Goal: Transaction & Acquisition: Book appointment/travel/reservation

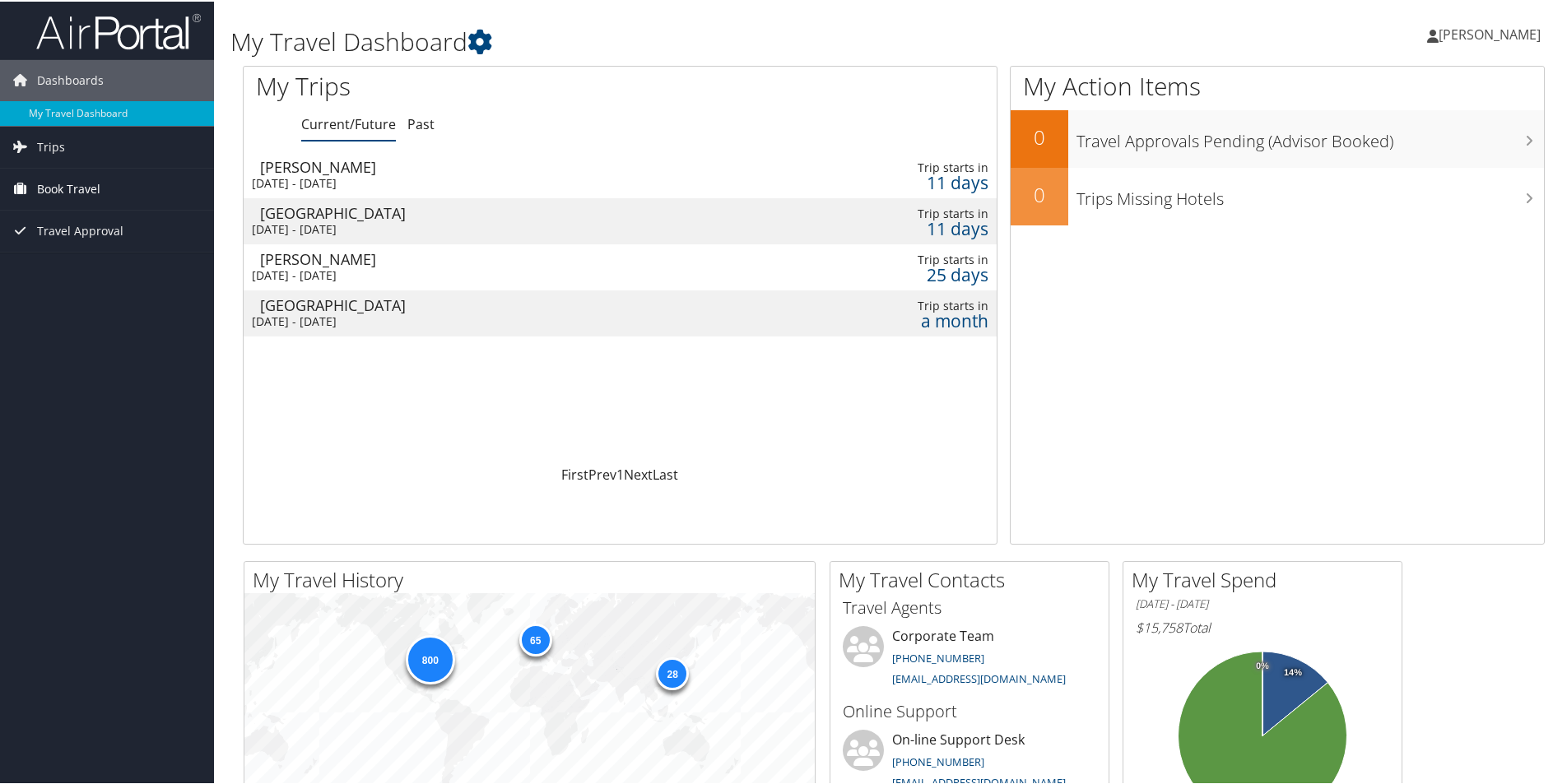
click at [84, 193] on span "Book Travel" at bounding box center [69, 187] width 64 height 41
click at [136, 268] on link "Book/Manage Online Trips" at bounding box center [106, 269] width 214 height 24
click at [1512, 35] on span "[PERSON_NAME]" at bounding box center [1490, 33] width 102 height 18
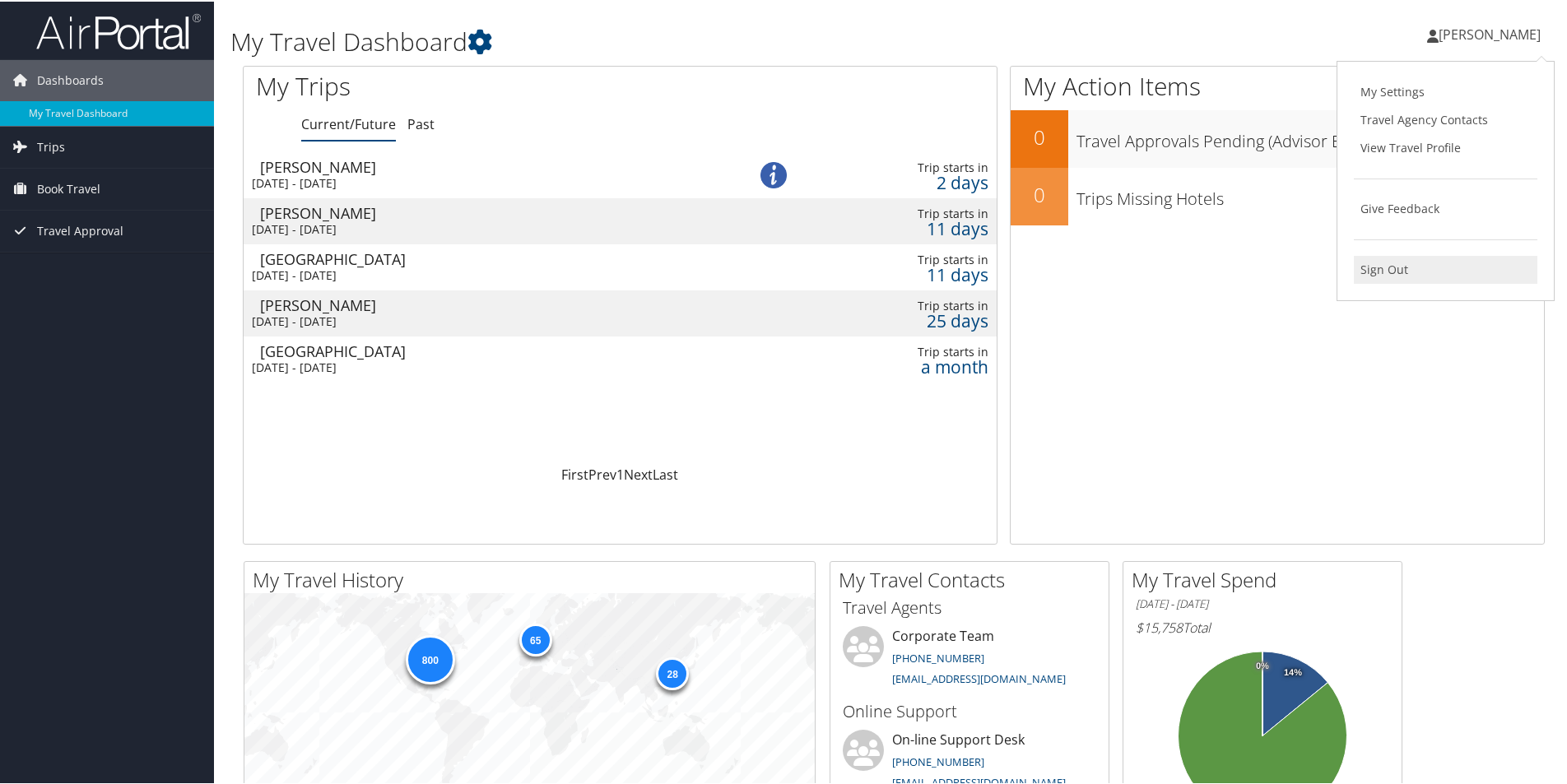
click at [1390, 264] on link "Sign Out" at bounding box center [1445, 268] width 184 height 28
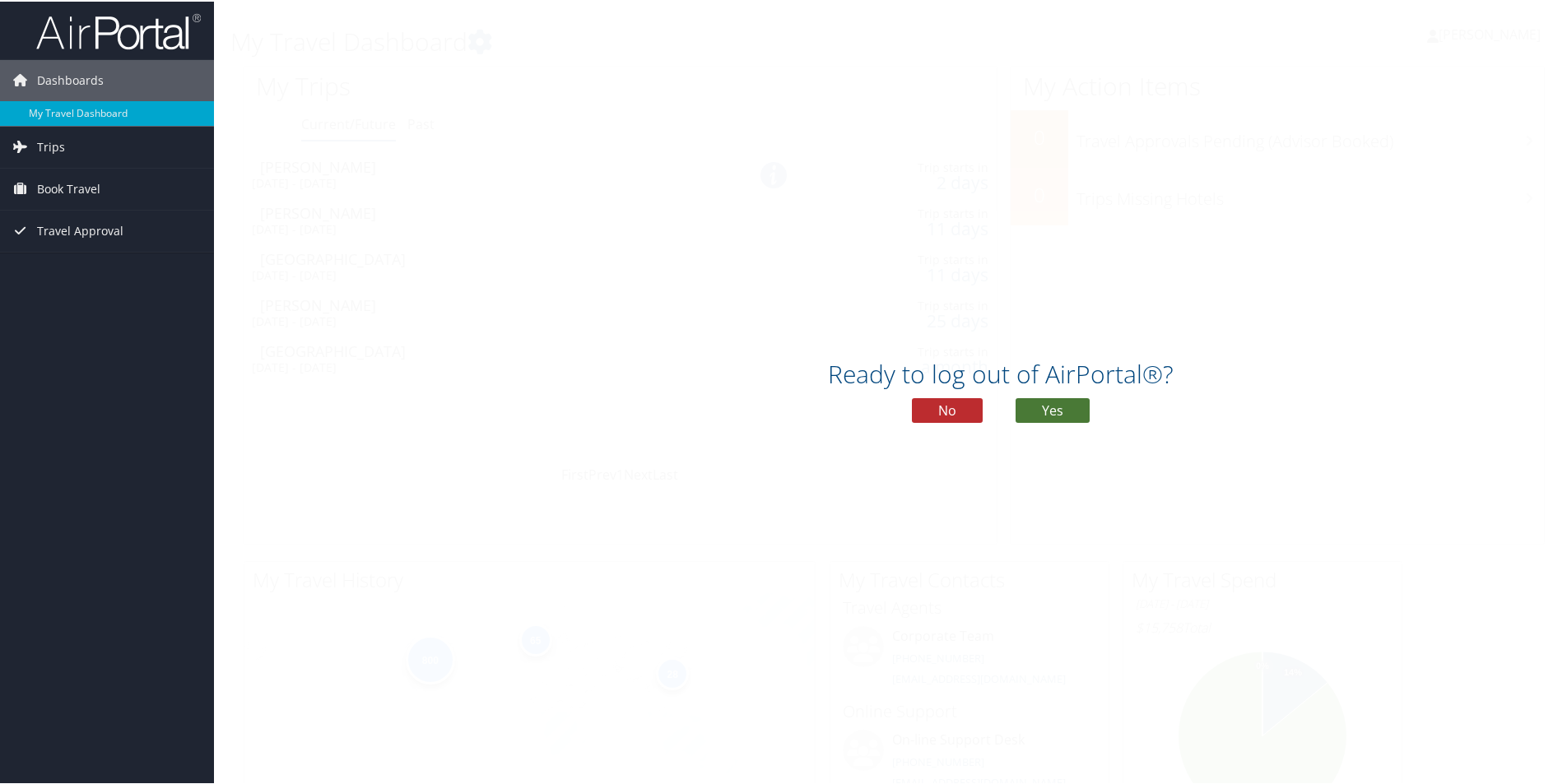
click at [1041, 413] on button "Yes" at bounding box center [1052, 408] width 74 height 24
